Goal: Task Accomplishment & Management: Use online tool/utility

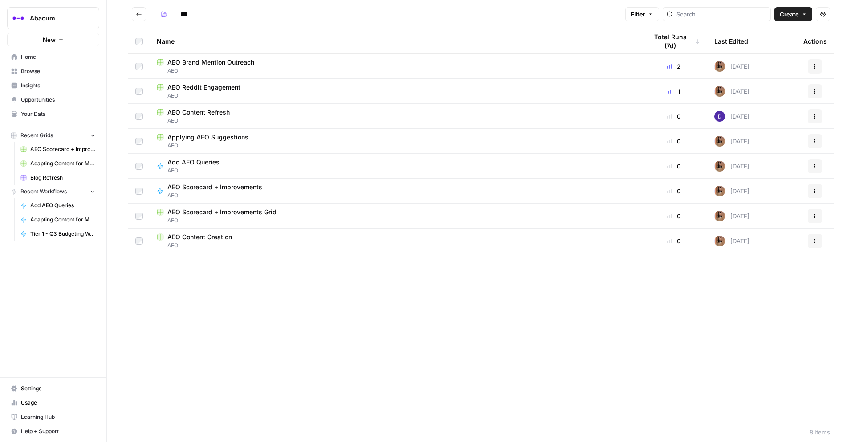
click at [41, 83] on span "Insights" at bounding box center [58, 85] width 74 height 8
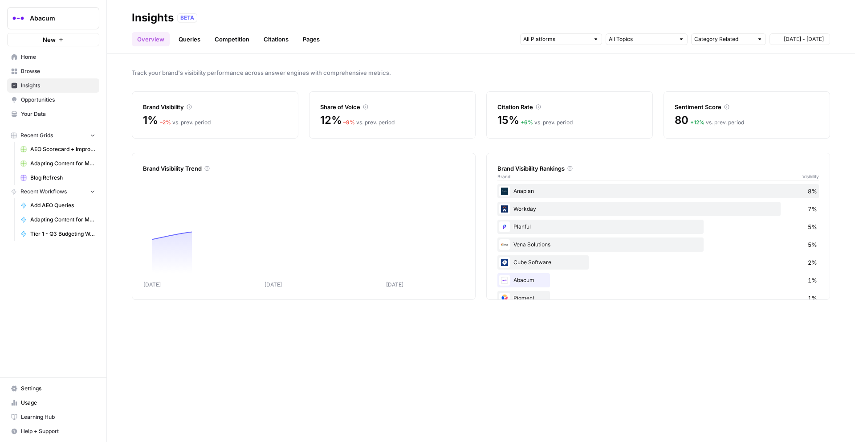
click at [39, 71] on span "Browse" at bounding box center [58, 71] width 74 height 8
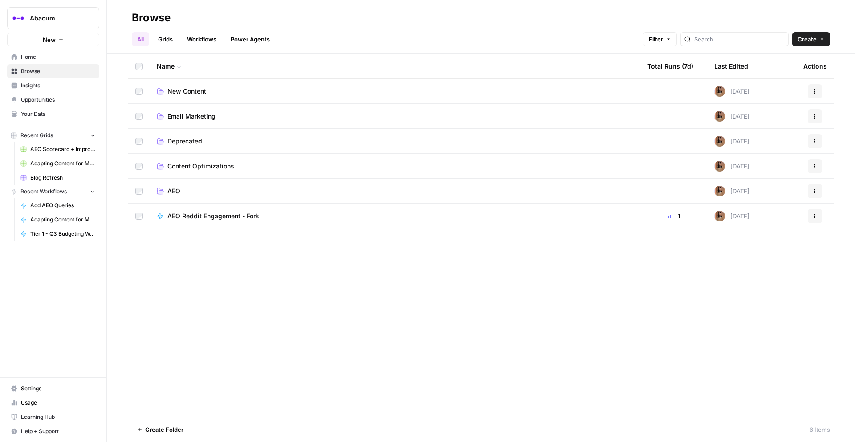
click at [176, 89] on span "New Content" at bounding box center [186, 91] width 39 height 9
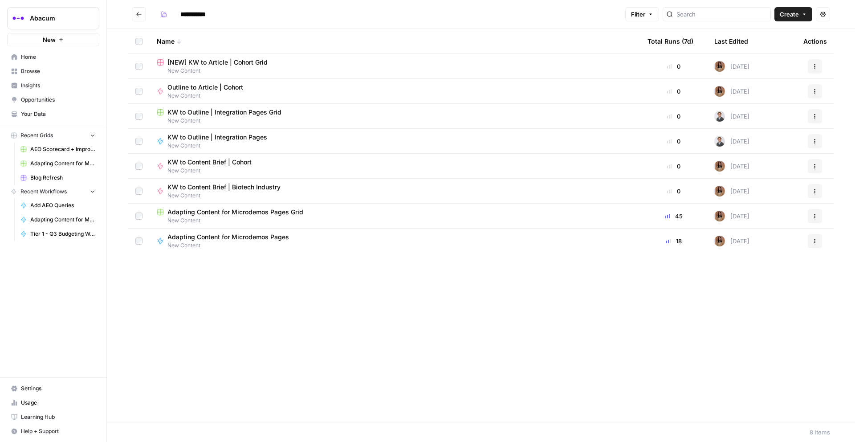
click at [203, 63] on span "[NEW] KW to Article | Cohort Grid" at bounding box center [217, 62] width 100 height 9
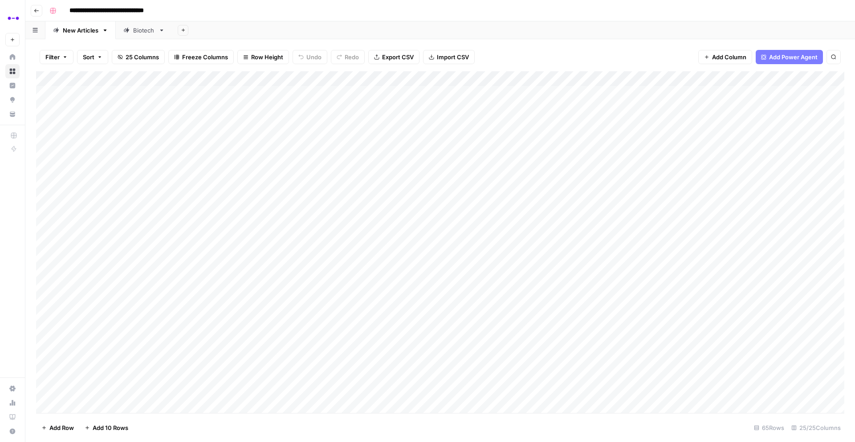
click at [33, 10] on button "Go back" at bounding box center [37, 11] width 12 height 12
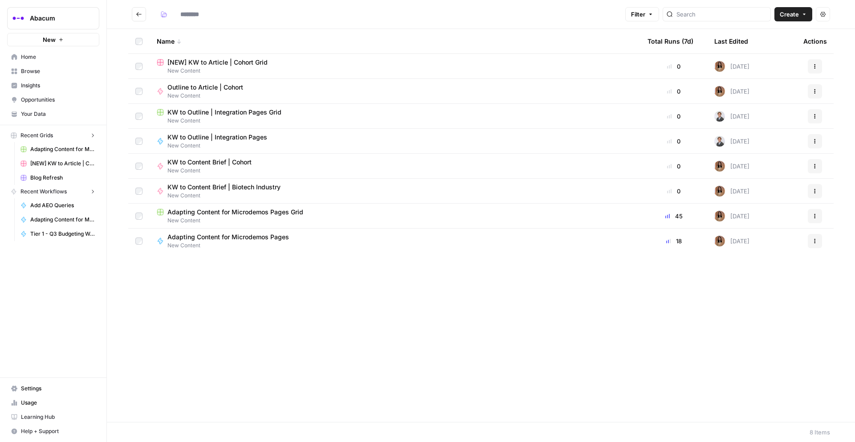
type input "**********"
click at [138, 18] on button "Go back" at bounding box center [139, 14] width 14 height 14
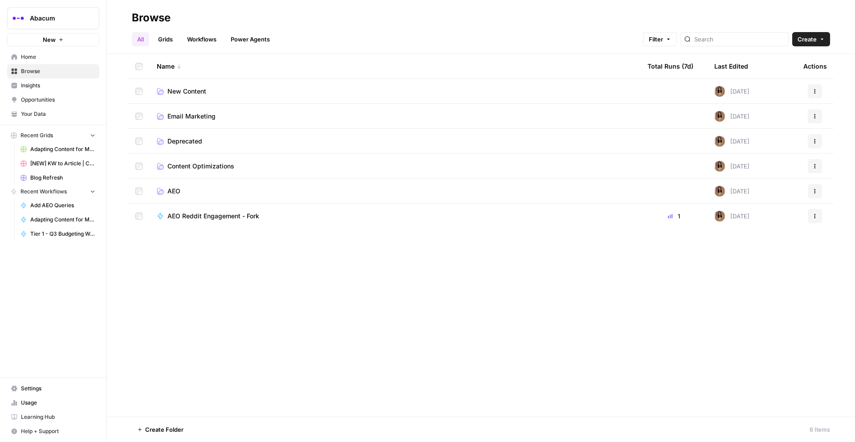
click at [174, 191] on span "AEO" at bounding box center [173, 191] width 13 height 9
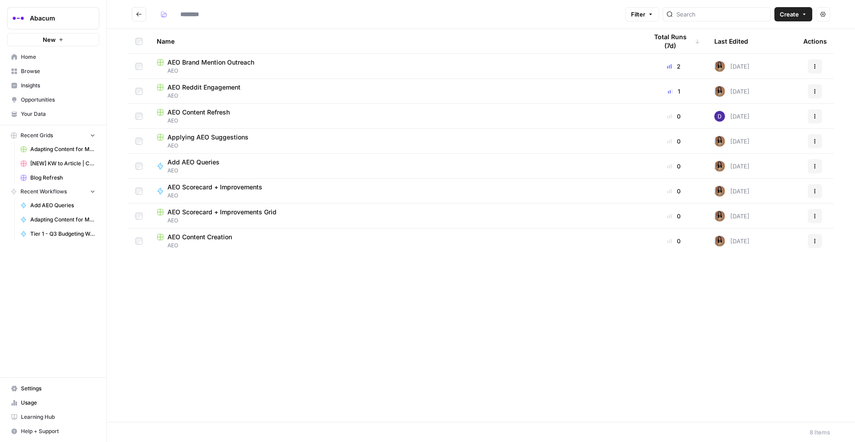
type input "***"
click at [192, 240] on span "AEO Content Creation" at bounding box center [199, 236] width 65 height 9
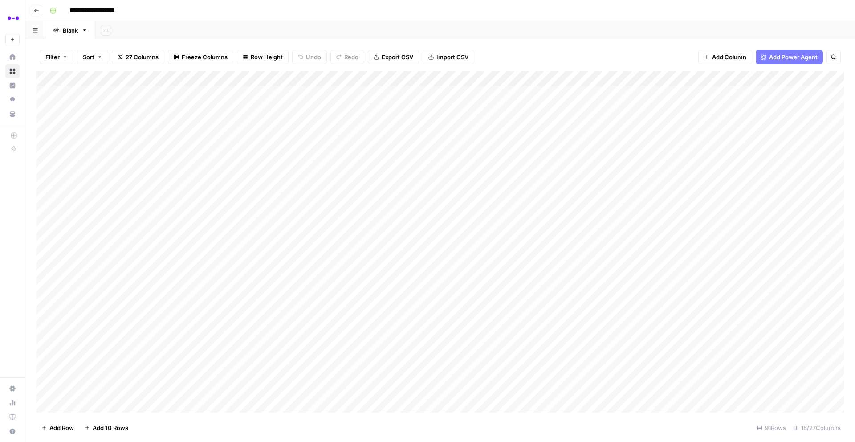
click at [167, 167] on div "Add Column" at bounding box center [440, 242] width 808 height 342
click at [788, 165] on div "Add Column" at bounding box center [440, 242] width 808 height 342
click at [710, 164] on div "Add Column" at bounding box center [440, 242] width 808 height 342
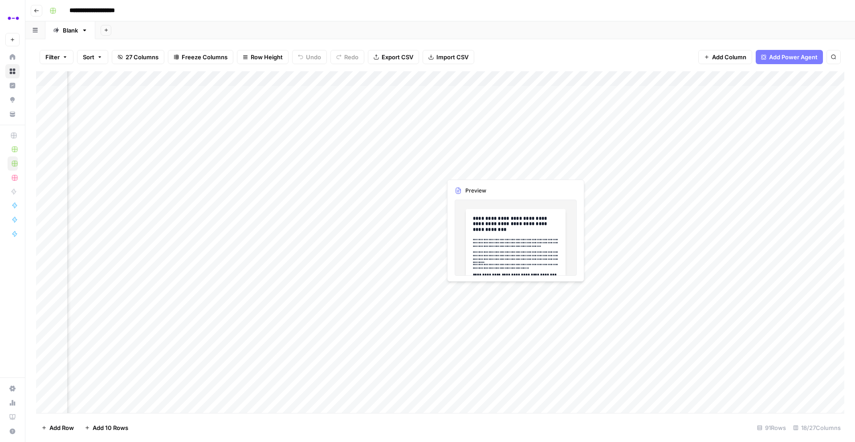
click at [470, 170] on div "Add Column" at bounding box center [440, 242] width 808 height 342
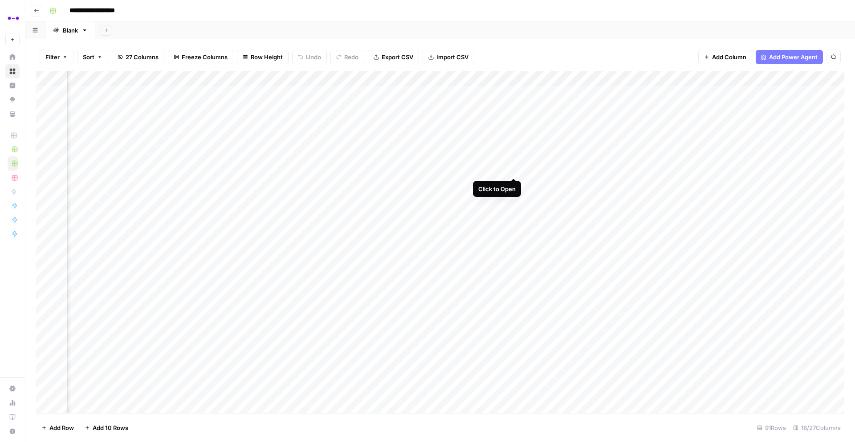
click at [514, 169] on div "Add Column" at bounding box center [440, 242] width 808 height 342
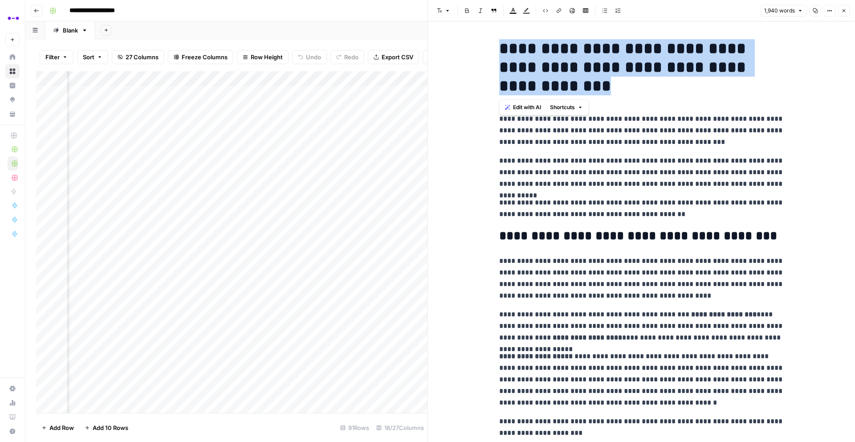
drag, startPoint x: 499, startPoint y: 48, endPoint x: 600, endPoint y: 86, distance: 107.9
click at [600, 86] on h1 "**********" at bounding box center [641, 67] width 285 height 56
copy h1 "**********"
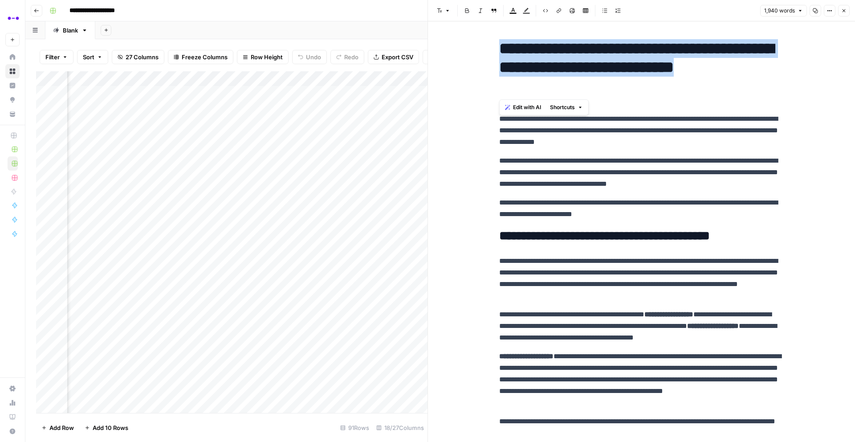
scroll to position [0, 170]
click at [293, 169] on div "Add Column" at bounding box center [231, 242] width 391 height 342
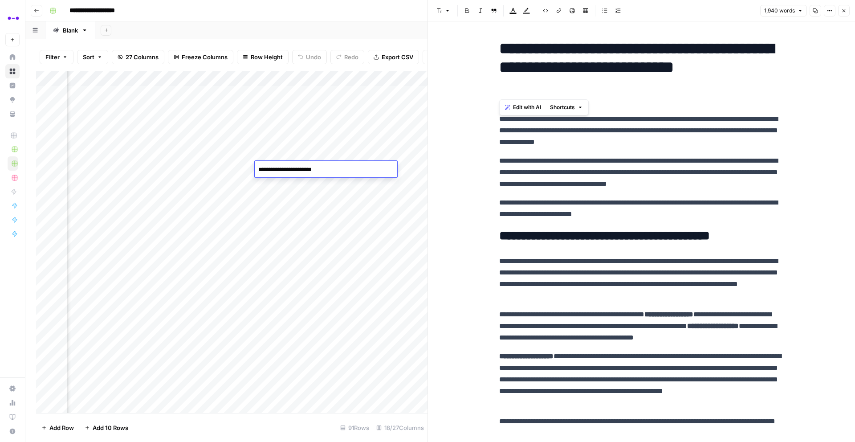
click at [293, 169] on textarea "**********" at bounding box center [326, 169] width 142 height 12
click at [312, 35] on div "Add Sheet" at bounding box center [475, 30] width 760 height 18
click at [817, 10] on icon "button" at bounding box center [815, 10] width 5 height 5
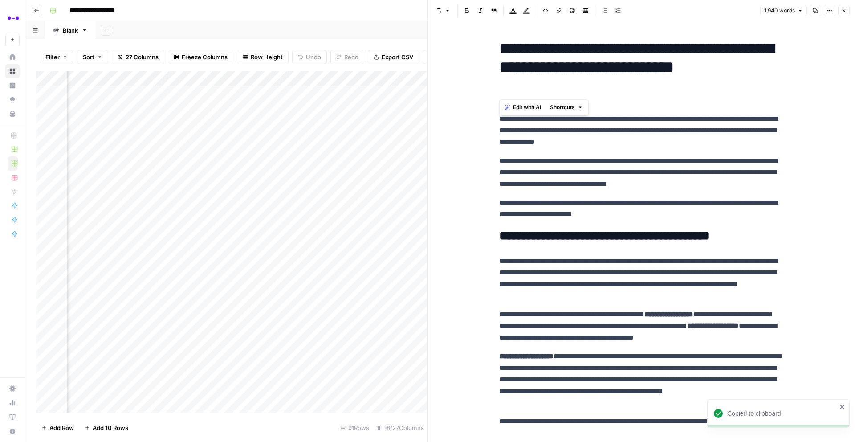
click at [844, 9] on icon "button" at bounding box center [843, 10] width 5 height 5
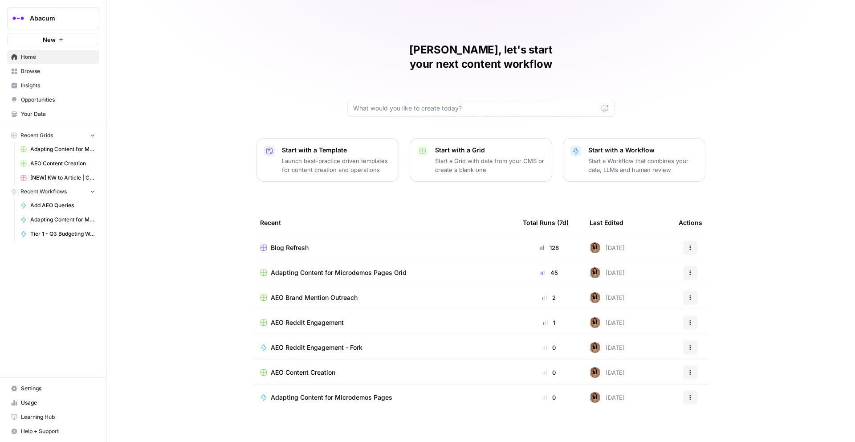
click at [32, 83] on span "Insights" at bounding box center [58, 85] width 74 height 8
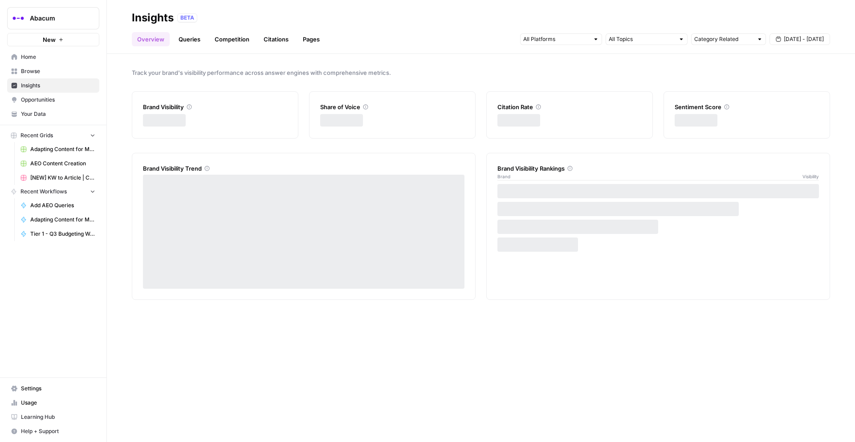
click at [29, 114] on span "Your Data" at bounding box center [58, 114] width 74 height 8
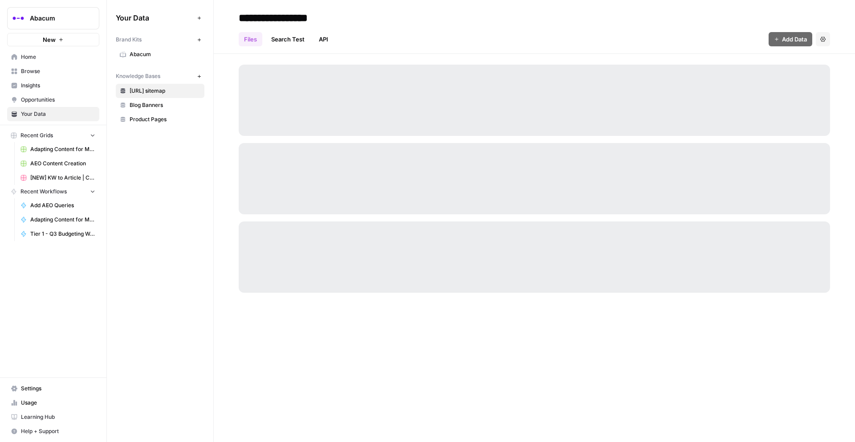
click at [25, 71] on span "Browse" at bounding box center [58, 71] width 74 height 8
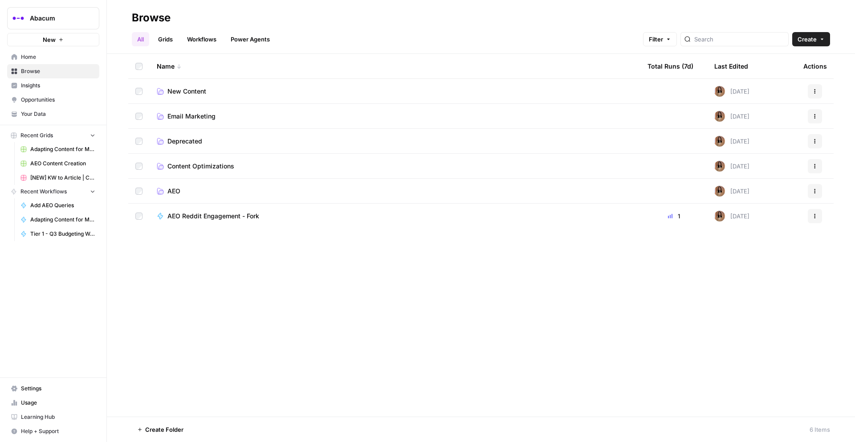
click at [179, 88] on span "New Content" at bounding box center [186, 91] width 39 height 9
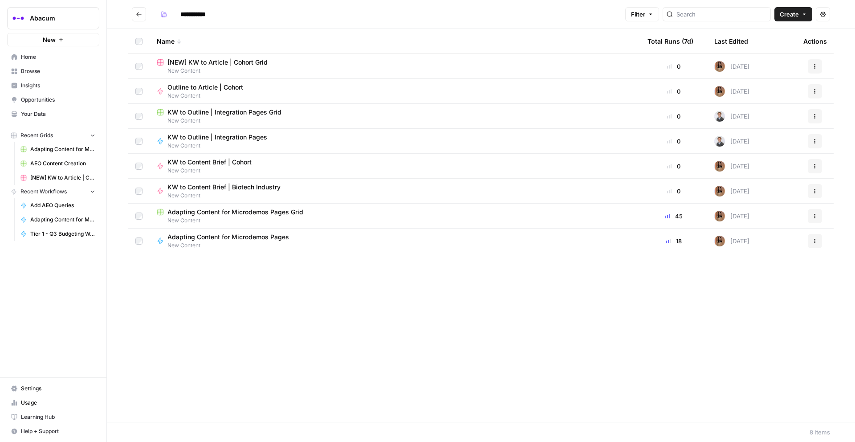
click at [184, 238] on span "Adapting Content for Microdemos Pages" at bounding box center [228, 236] width 122 height 9
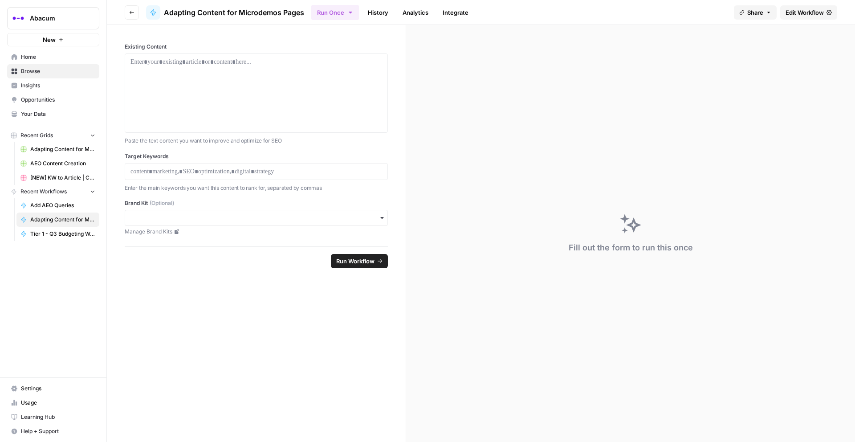
click at [132, 10] on icon "button" at bounding box center [131, 12] width 5 height 5
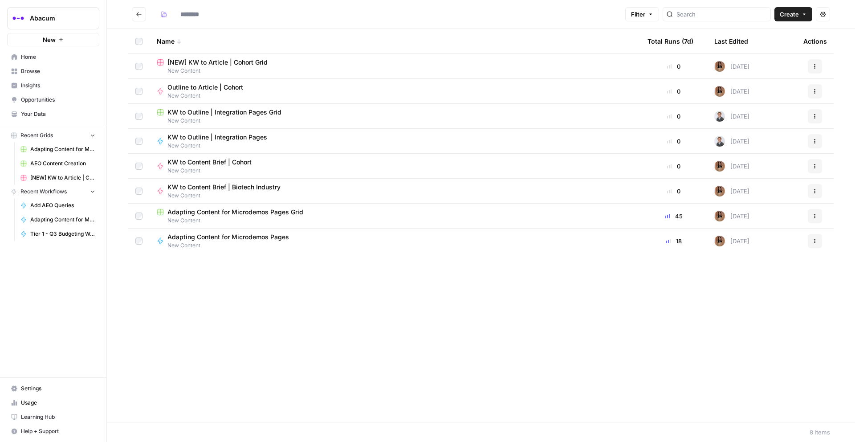
type input "**********"
click at [203, 209] on span "Adapting Content for Microdemos Pages Grid" at bounding box center [235, 212] width 136 height 9
